Goal: Information Seeking & Learning: Learn about a topic

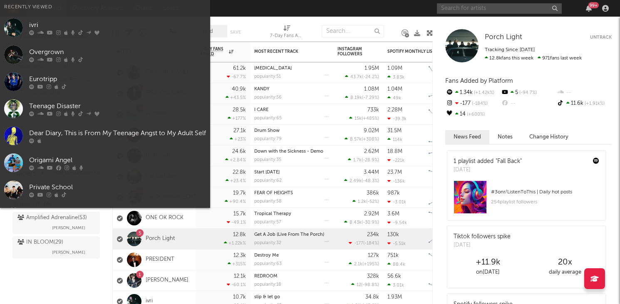
click at [488, 12] on input "text" at bounding box center [499, 8] width 125 height 10
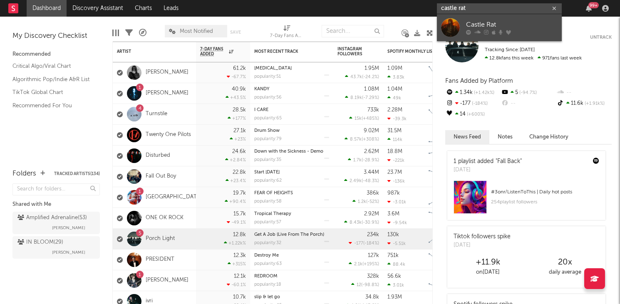
type input "castle rat"
click at [474, 21] on div "Castle Rat" at bounding box center [512, 25] width 92 height 10
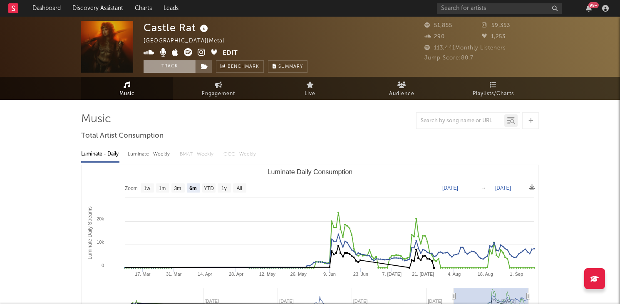
click at [175, 70] on button "Track" at bounding box center [170, 66] width 52 height 12
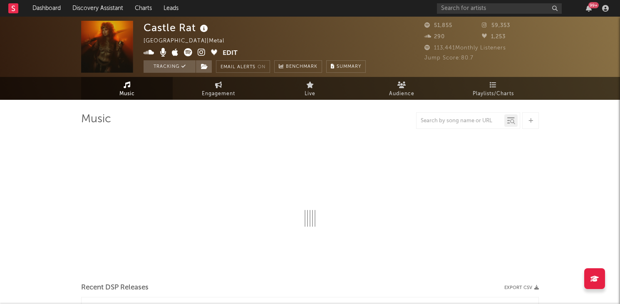
select select "6m"
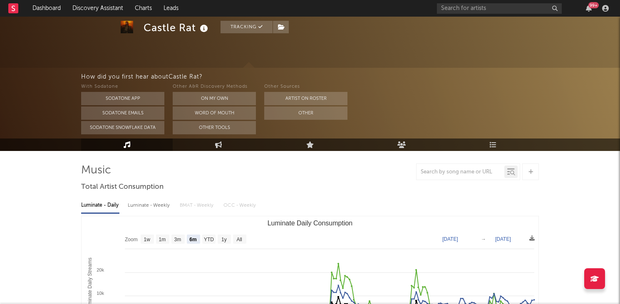
scroll to position [28, 0]
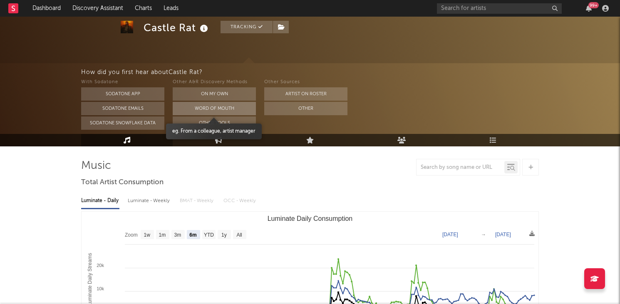
click at [201, 106] on button "Word Of Mouth" at bounding box center [214, 108] width 83 height 13
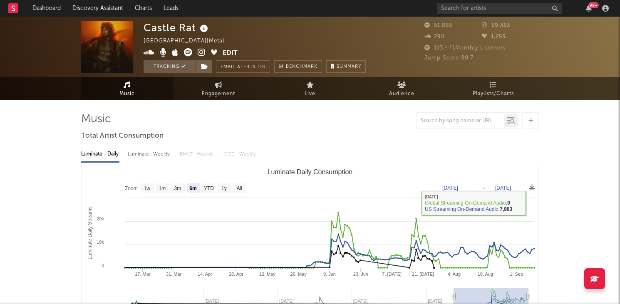
scroll to position [0, 0]
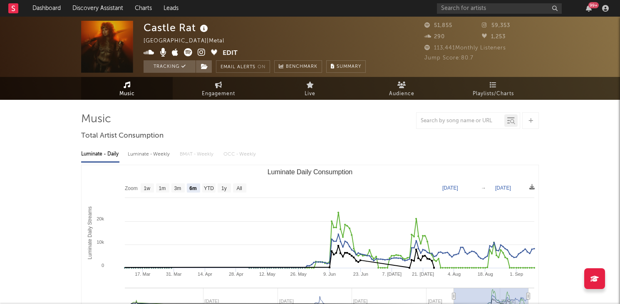
click at [203, 54] on icon at bounding box center [202, 52] width 8 height 8
